Goal: Task Accomplishment & Management: Use online tool/utility

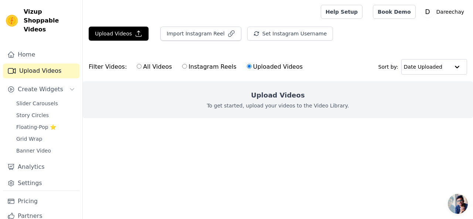
scroll to position [16, 0]
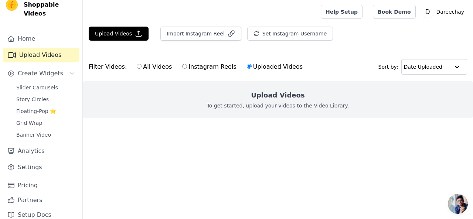
click at [37, 69] on span "Create Widgets" at bounding box center [40, 73] width 45 height 9
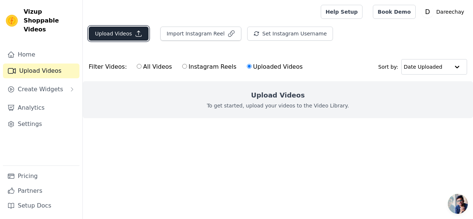
click at [124, 33] on button "Upload Videos" at bounding box center [119, 34] width 60 height 14
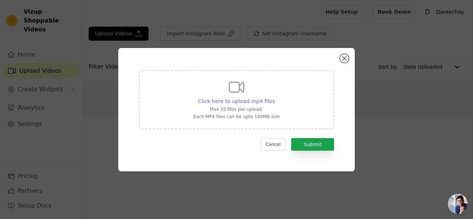
click at [234, 104] on span "Click here to upload mp4 files" at bounding box center [236, 101] width 77 height 6
click at [274, 97] on input "Click here to upload mp4 files Max 10 files per upload. Each MP4 files can be u…" at bounding box center [274, 97] width 0 height 0
type input "C:\fakepath\fatima-05.mp4"
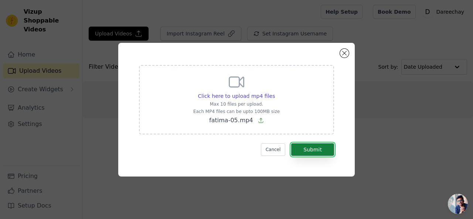
click at [318, 148] on button "Submit" at bounding box center [312, 149] width 43 height 13
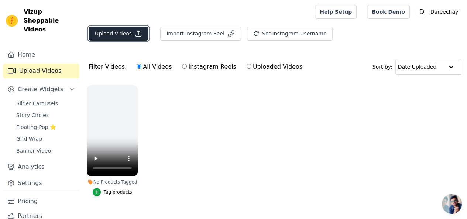
click at [124, 34] on button "Upload Videos" at bounding box center [119, 34] width 60 height 14
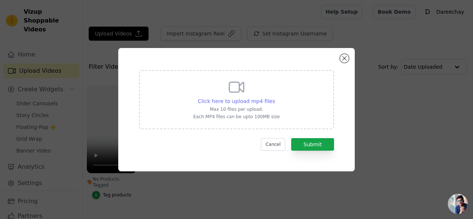
click at [246, 99] on span "Click here to upload mp4 files" at bounding box center [236, 101] width 77 height 6
click at [274, 97] on input "Click here to upload mp4 files Max 10 files per upload. Each MP4 files can be u…" at bounding box center [274, 97] width 0 height 0
type input "C:\fakepath\fatima-03.mp4"
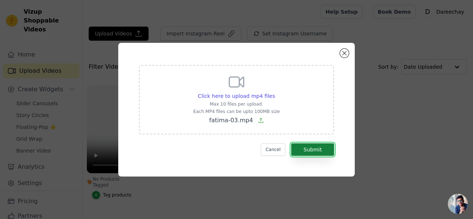
click at [316, 145] on button "Submit" at bounding box center [312, 149] width 43 height 13
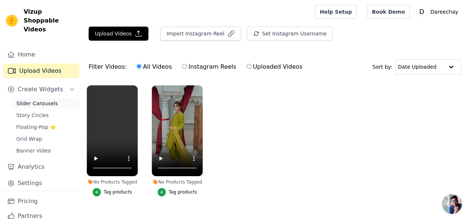
click at [46, 100] on span "Slider Carousels" at bounding box center [37, 103] width 42 height 7
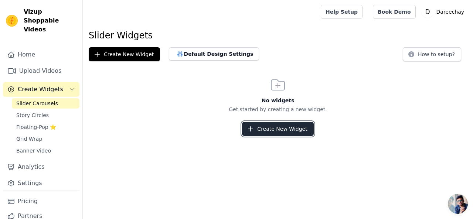
click at [274, 131] on button "Create New Widget" at bounding box center [277, 129] width 71 height 14
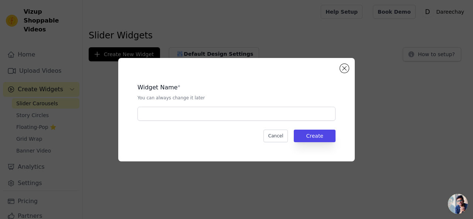
click at [111, 141] on div "Widget Name * You can always change it later Cancel Create" at bounding box center [236, 109] width 449 height 127
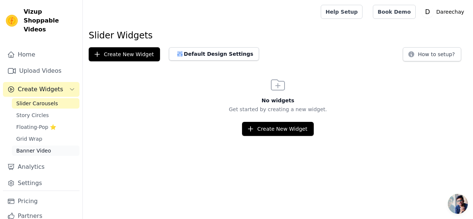
click at [32, 147] on span "Banner Video" at bounding box center [33, 150] width 35 height 7
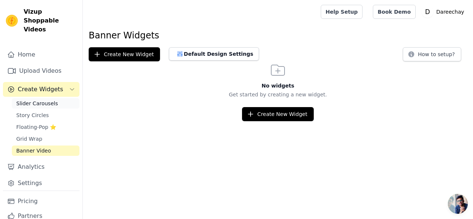
click at [58, 99] on link "Slider Carousels" at bounding box center [46, 103] width 68 height 10
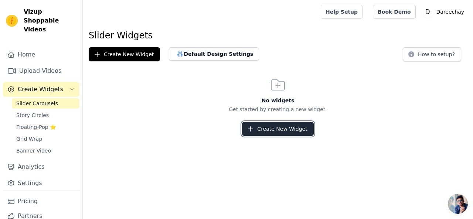
click at [261, 130] on button "Create New Widget" at bounding box center [277, 129] width 71 height 14
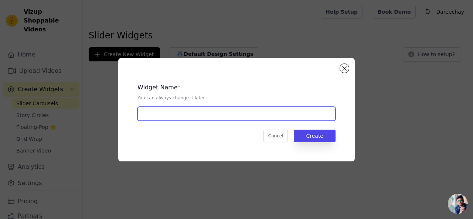
click at [185, 115] on input "text" at bounding box center [236, 114] width 198 height 14
type input "video slider"
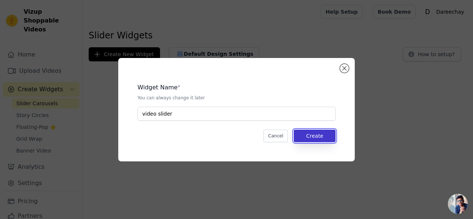
click at [315, 139] on button "Create" at bounding box center [314, 136] width 42 height 13
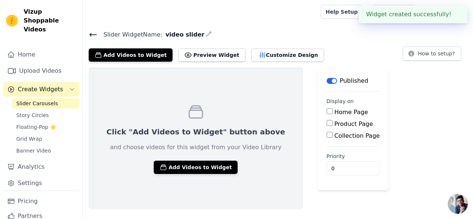
click at [326, 112] on input "Home Page" at bounding box center [329, 111] width 6 height 6
checkbox input "true"
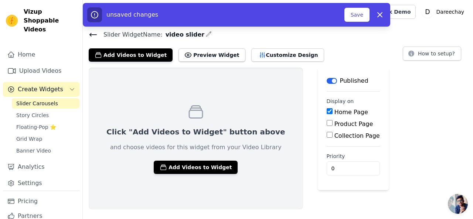
click at [326, 121] on input "Product Page" at bounding box center [329, 123] width 6 height 6
checkbox input "true"
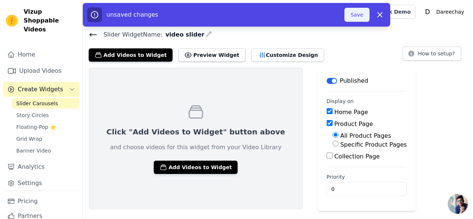
click at [355, 16] on button "Save" at bounding box center [356, 15] width 25 height 14
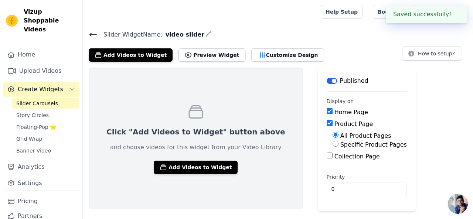
click at [355, 16] on link "Help Setup" at bounding box center [341, 12] width 42 height 14
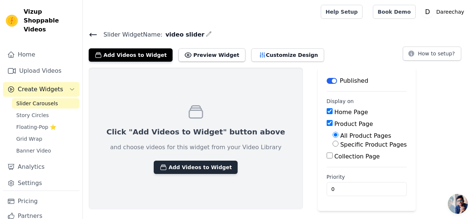
click at [179, 161] on button "Add Videos to Widget" at bounding box center [196, 167] width 84 height 13
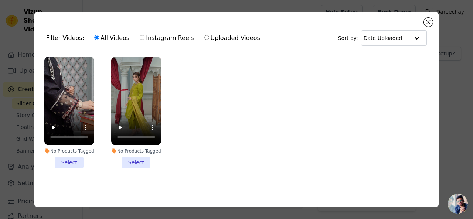
click at [74, 162] on li "No Products Tagged Select" at bounding box center [69, 111] width 50 height 111
click at [0, 0] on input "No Products Tagged Select" at bounding box center [0, 0] width 0 height 0
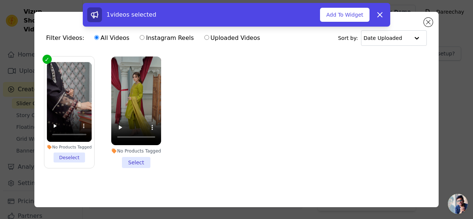
click at [128, 158] on li "No Products Tagged Select" at bounding box center [136, 111] width 50 height 111
click at [0, 0] on input "No Products Tagged Select" at bounding box center [0, 0] width 0 height 0
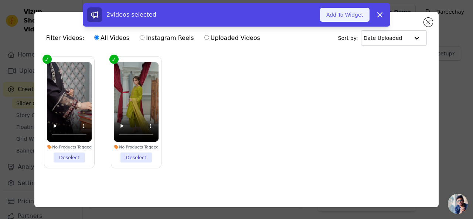
click at [357, 14] on button "Add To Widget" at bounding box center [344, 15] width 49 height 14
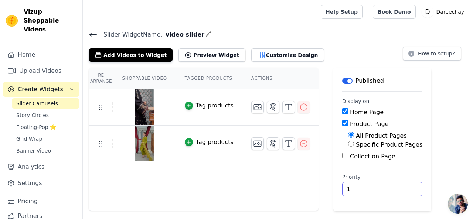
click at [386, 185] on input "1" at bounding box center [382, 189] width 80 height 14
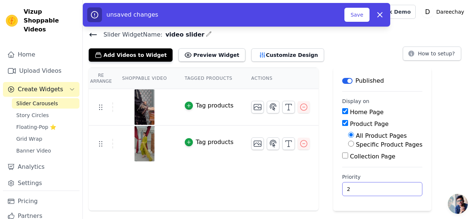
click at [386, 185] on input "2" at bounding box center [382, 189] width 80 height 14
click at [386, 185] on input "3" at bounding box center [382, 189] width 80 height 14
click at [387, 187] on input "4" at bounding box center [382, 189] width 80 height 14
type input "5"
click at [387, 187] on input "5" at bounding box center [382, 189] width 80 height 14
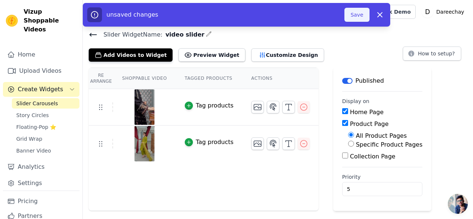
click at [356, 20] on button "Save" at bounding box center [356, 15] width 25 height 14
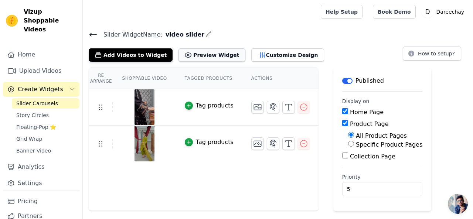
click at [190, 50] on button "Preview Widget" at bounding box center [211, 54] width 66 height 13
click at [253, 59] on button "Customize Design" at bounding box center [287, 54] width 73 height 13
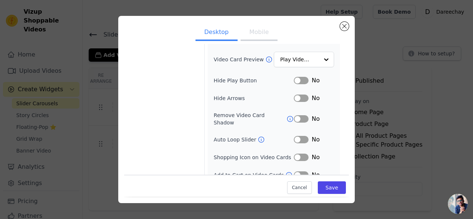
scroll to position [97, 0]
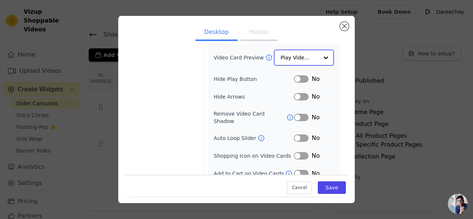
click at [297, 58] on input "Video Card Preview" at bounding box center [299, 57] width 38 height 15
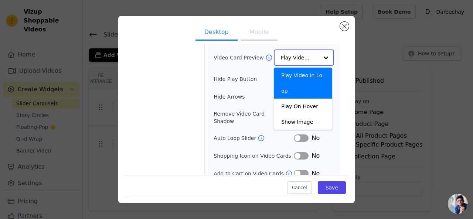
click at [297, 58] on input "Video Card Preview" at bounding box center [299, 57] width 38 height 15
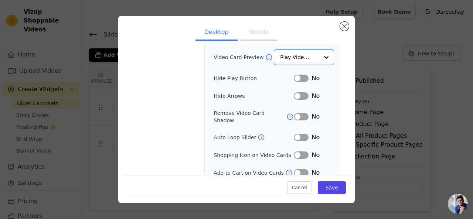
click at [293, 134] on button "Label" at bounding box center [300, 137] width 15 height 7
click at [298, 106] on div "Width (in px) 200 Height (in px) 355 Card Border Radius 4 Gap Between Cards (px…" at bounding box center [273, 67] width 120 height 220
click at [297, 114] on button "Label" at bounding box center [300, 116] width 15 height 7
drag, startPoint x: 301, startPoint y: 87, endPoint x: 301, endPoint y: 91, distance: 3.7
click at [301, 91] on div "Width (in px) 200 Height (in px) 355 Card Border Radius 4 Gap Between Cards (px…" at bounding box center [273, 67] width 120 height 220
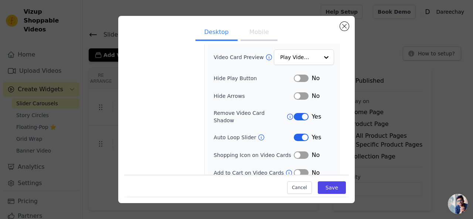
click at [301, 92] on button "Label" at bounding box center [300, 95] width 15 height 7
click at [299, 75] on button "Label" at bounding box center [300, 78] width 15 height 7
click at [296, 151] on button "Label" at bounding box center [300, 154] width 15 height 7
click at [293, 169] on div "No" at bounding box center [313, 172] width 40 height 9
click at [295, 169] on button "Label" at bounding box center [300, 172] width 15 height 7
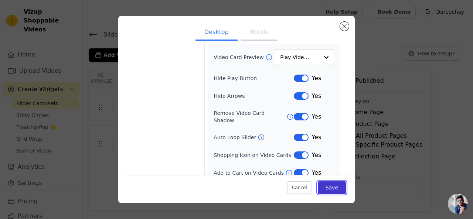
click at [317, 185] on button "Save" at bounding box center [331, 188] width 28 height 13
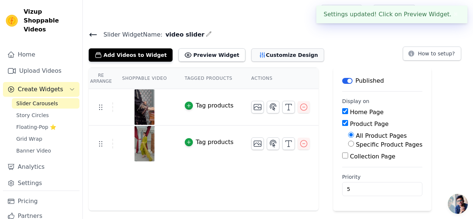
click at [253, 48] on button "Customize Design" at bounding box center [287, 54] width 73 height 13
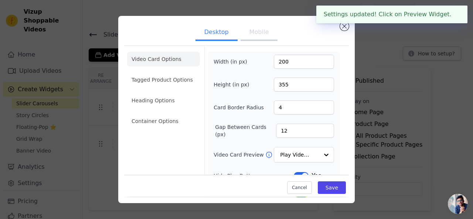
click at [256, 35] on button "Mobile" at bounding box center [258, 33] width 37 height 16
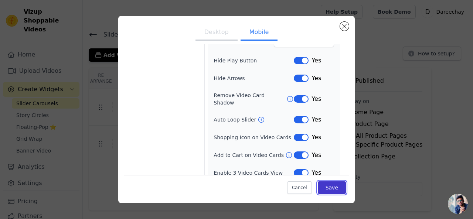
click at [320, 192] on button "Save" at bounding box center [331, 188] width 28 height 13
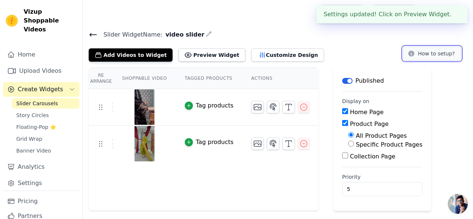
click at [424, 51] on button "How to setup?" at bounding box center [431, 54] width 58 height 14
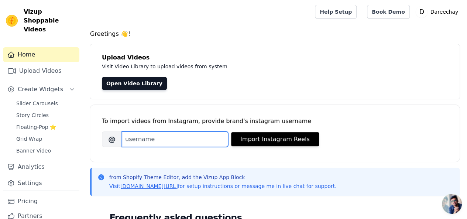
click at [142, 137] on input "Brand's Instagram Username" at bounding box center [175, 139] width 106 height 16
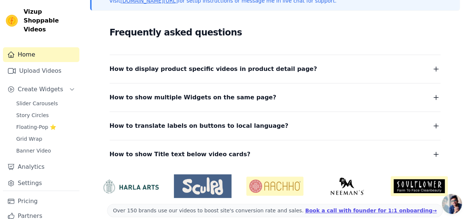
scroll to position [194, 0]
